Goal: Information Seeking & Learning: Learn about a topic

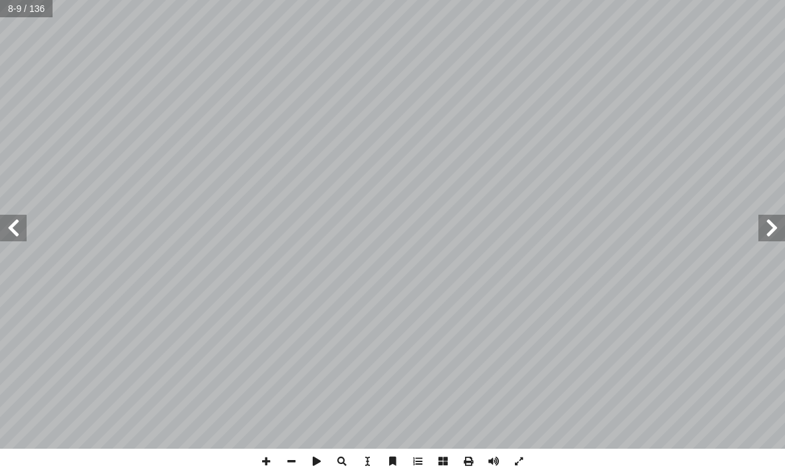
click at [15, 237] on span at bounding box center [13, 228] width 27 height 27
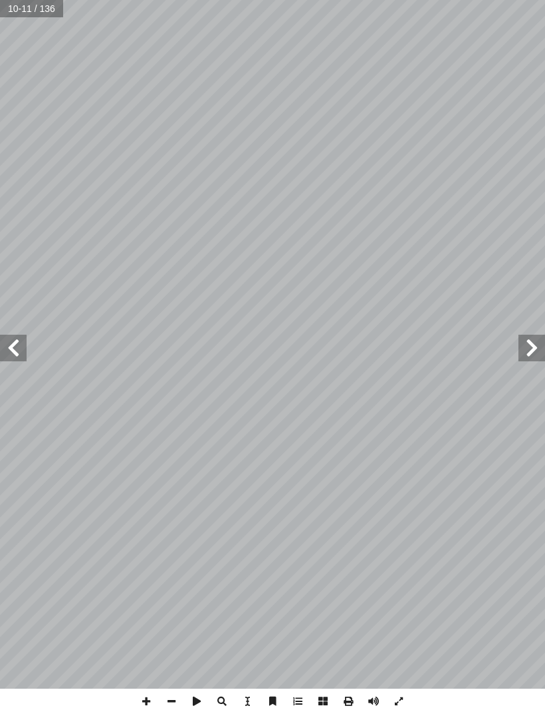
click at [528, 348] on span at bounding box center [532, 348] width 27 height 27
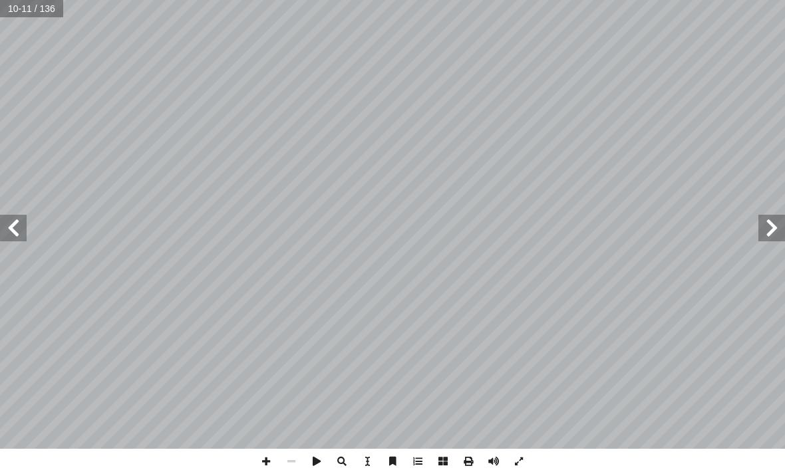
click at [772, 229] on span at bounding box center [771, 228] width 27 height 27
click at [10, 237] on span at bounding box center [13, 228] width 27 height 27
click at [20, 223] on span at bounding box center [13, 228] width 27 height 27
click at [17, 229] on span at bounding box center [13, 228] width 27 height 27
click at [5, 231] on span at bounding box center [13, 228] width 27 height 27
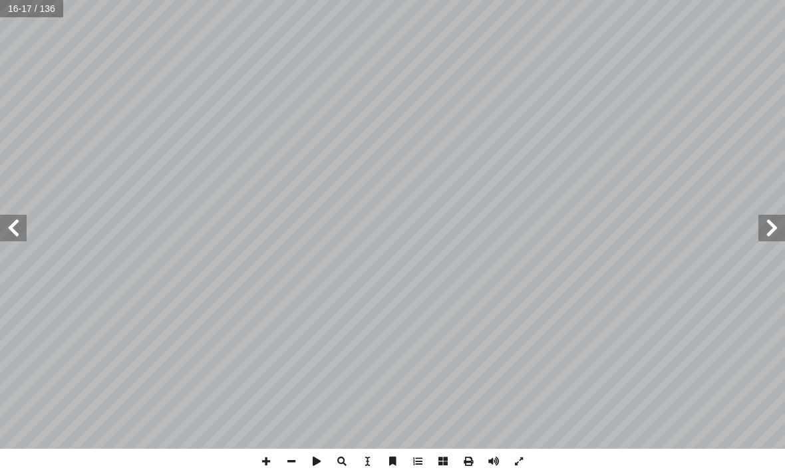
click at [5, 233] on span at bounding box center [13, 228] width 27 height 27
click at [775, 233] on span at bounding box center [771, 228] width 27 height 27
click at [774, 226] on span at bounding box center [771, 228] width 27 height 27
click at [777, 231] on span at bounding box center [771, 228] width 27 height 27
click at [769, 233] on span at bounding box center [771, 228] width 27 height 27
